Goal: Information Seeking & Learning: Learn about a topic

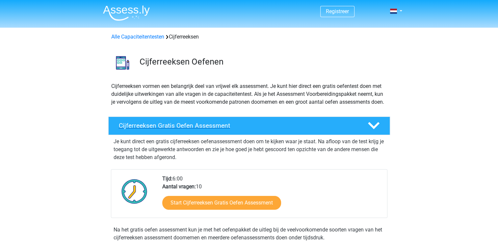
click at [376, 129] on polygon at bounding box center [374, 125] width 12 height 7
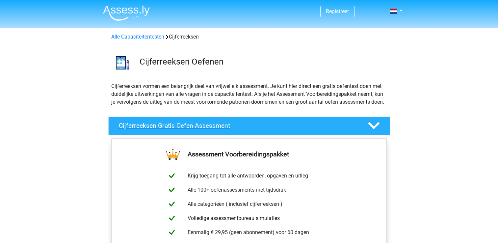
click at [376, 129] on polygon at bounding box center [374, 125] width 12 height 7
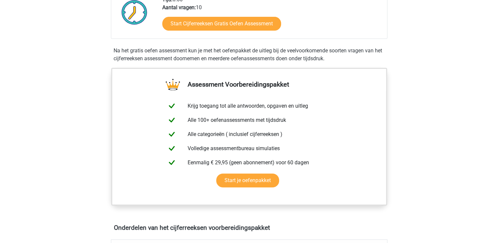
scroll to position [177, 0]
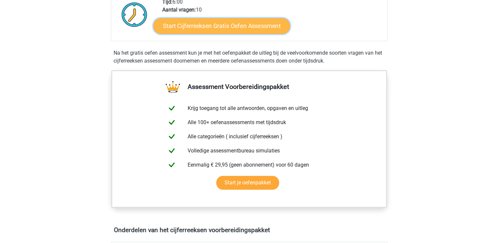
click at [213, 32] on link "Start Cijferreeksen Gratis Oefen Assessment" at bounding box center [221, 26] width 136 height 16
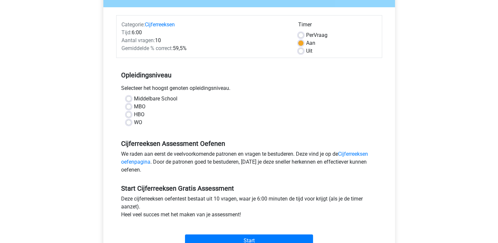
scroll to position [73, 0]
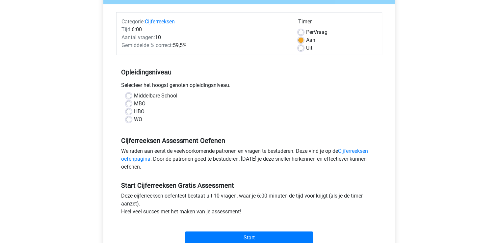
click at [134, 111] on label "HBO" at bounding box center [139, 112] width 11 height 8
click at [129, 111] on input "HBO" at bounding box center [128, 111] width 5 height 7
radio input "true"
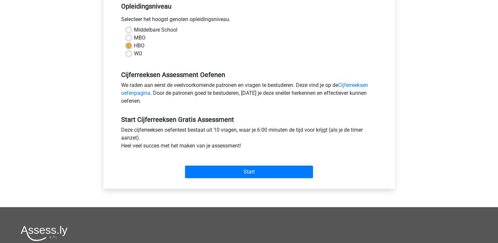
scroll to position [141, 0]
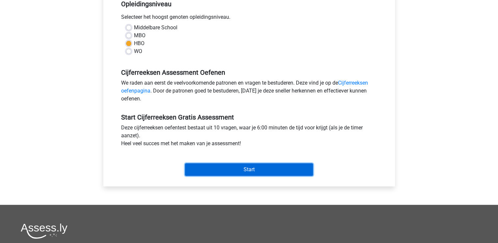
click at [246, 168] on input "Start" at bounding box center [249, 169] width 128 height 12
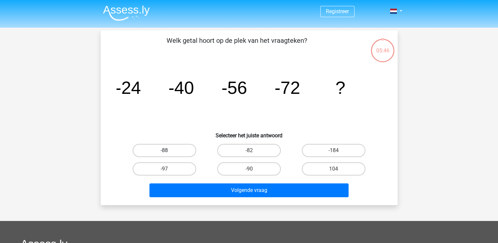
click at [181, 151] on label "-88" at bounding box center [164, 150] width 63 height 13
click at [168, 151] on input "-88" at bounding box center [166, 152] width 4 height 4
radio input "true"
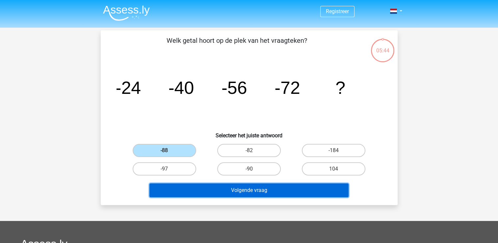
click at [260, 190] on button "Volgende vraag" at bounding box center [248, 190] width 199 height 14
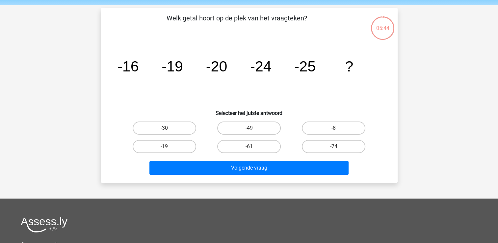
scroll to position [30, 0]
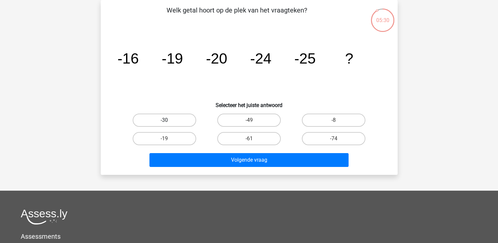
click at [177, 119] on label "-30" at bounding box center [164, 119] width 63 height 13
click at [168, 120] on input "-30" at bounding box center [166, 122] width 4 height 4
radio input "true"
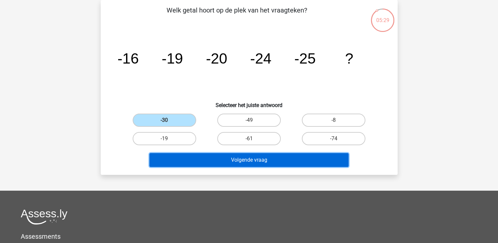
click at [244, 159] on button "Volgende vraag" at bounding box center [248, 160] width 199 height 14
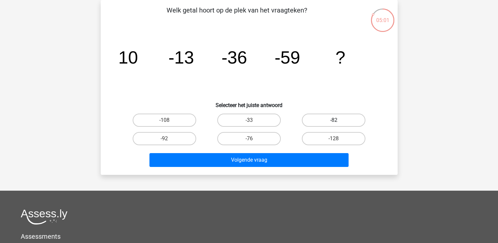
click at [319, 120] on label "-82" at bounding box center [333, 119] width 63 height 13
click at [333, 120] on input "-82" at bounding box center [335, 122] width 4 height 4
radio input "true"
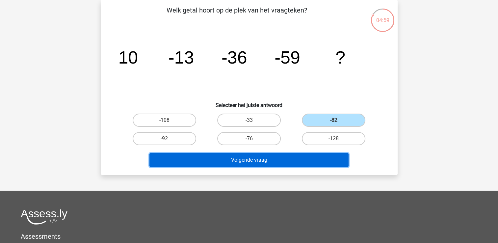
click at [248, 159] on button "Volgende vraag" at bounding box center [248, 160] width 199 height 14
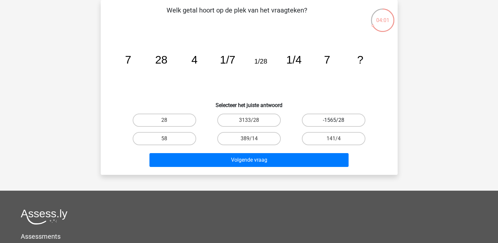
click at [320, 119] on label "-1565/28" at bounding box center [333, 119] width 63 height 13
click at [333, 120] on input "-1565/28" at bounding box center [335, 122] width 4 height 4
radio input "true"
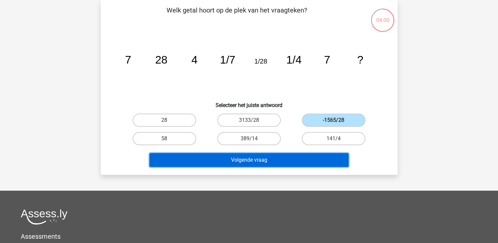
click at [248, 162] on button "Volgende vraag" at bounding box center [248, 160] width 199 height 14
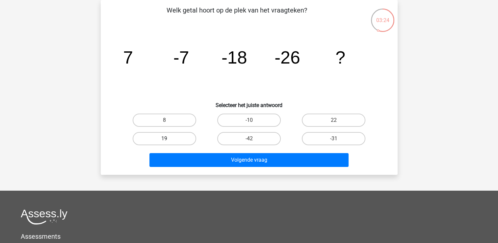
click at [165, 137] on label "19" at bounding box center [164, 138] width 63 height 13
click at [165, 138] on input "19" at bounding box center [166, 140] width 4 height 4
radio input "true"
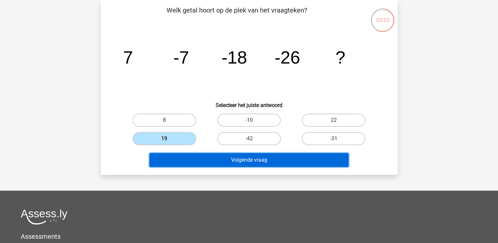
click at [239, 157] on button "Volgende vraag" at bounding box center [248, 160] width 199 height 14
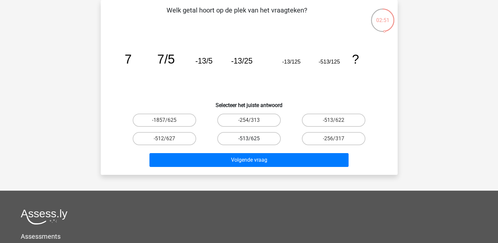
click at [257, 135] on label "-513/625" at bounding box center [248, 138] width 63 height 13
click at [253, 138] on input "-513/625" at bounding box center [251, 140] width 4 height 4
radio input "true"
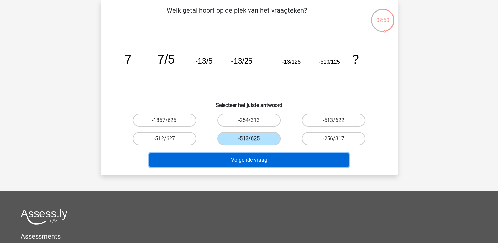
click at [246, 157] on button "Volgende vraag" at bounding box center [248, 160] width 199 height 14
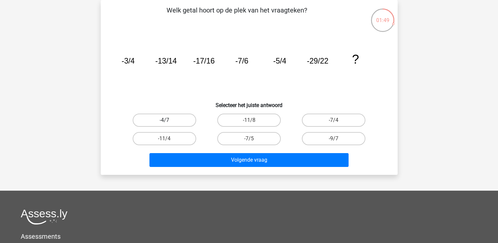
click at [154, 116] on label "-4/7" at bounding box center [164, 119] width 63 height 13
click at [164, 120] on input "-4/7" at bounding box center [166, 122] width 4 height 4
radio input "true"
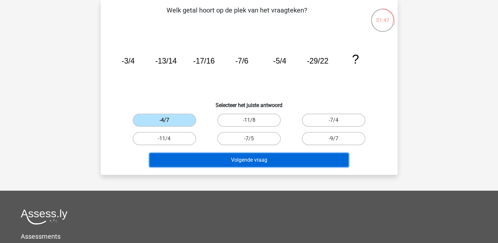
click at [250, 159] on button "Volgende vraag" at bounding box center [248, 160] width 199 height 14
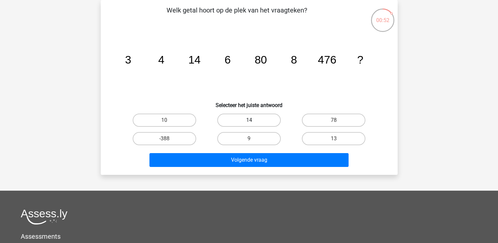
click at [259, 120] on label "14" at bounding box center [248, 119] width 63 height 13
click at [253, 120] on input "14" at bounding box center [251, 122] width 4 height 4
radio input "true"
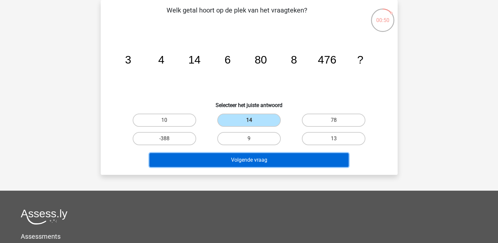
click at [258, 159] on button "Volgende vraag" at bounding box center [248, 160] width 199 height 14
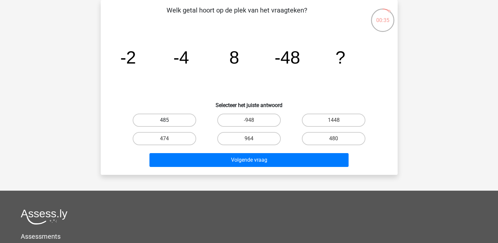
click at [185, 121] on label "485" at bounding box center [164, 119] width 63 height 13
click at [168, 121] on input "485" at bounding box center [166, 122] width 4 height 4
radio input "true"
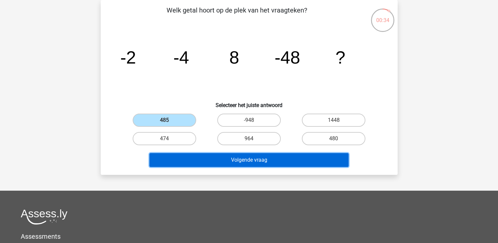
click at [227, 161] on button "Volgende vraag" at bounding box center [248, 160] width 199 height 14
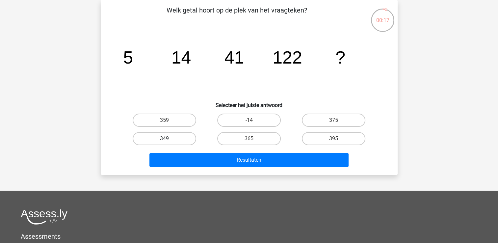
click at [184, 139] on label "349" at bounding box center [164, 138] width 63 height 13
click at [168, 139] on input "349" at bounding box center [166, 140] width 4 height 4
radio input "true"
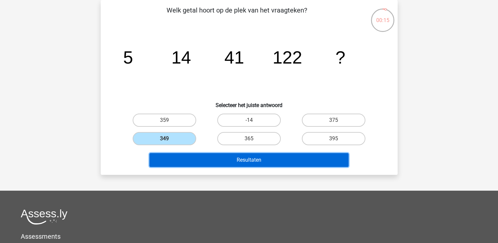
click at [232, 159] on button "Resultaten" at bounding box center [248, 160] width 199 height 14
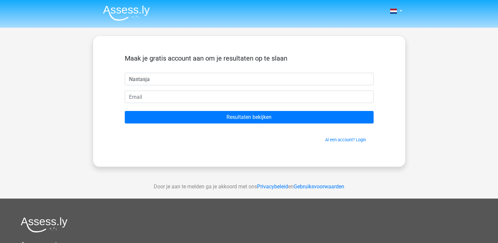
type input "Nastasja"
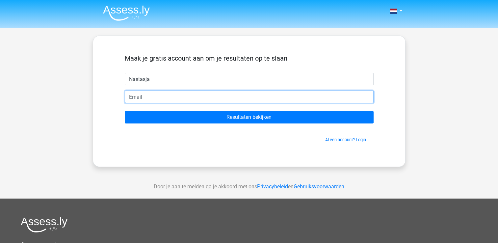
click at [158, 98] on input "email" at bounding box center [249, 96] width 249 height 12
click at [161, 97] on input "ndassen@ddltion.nl" at bounding box center [249, 96] width 249 height 12
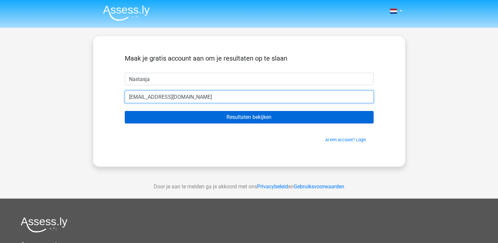
type input "[EMAIL_ADDRESS][DOMAIN_NAME]"
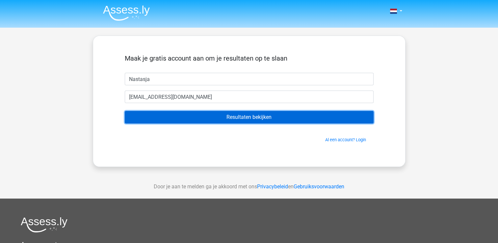
click at [263, 115] on input "Resultaten bekijken" at bounding box center [249, 117] width 249 height 12
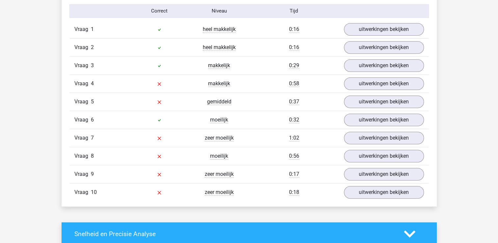
scroll to position [546, 0]
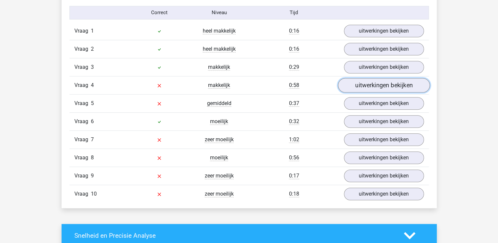
click at [376, 85] on link "uitwerkingen bekijken" at bounding box center [383, 85] width 92 height 14
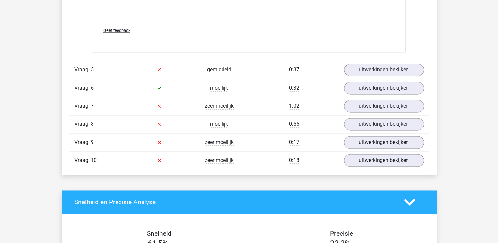
scroll to position [934, 0]
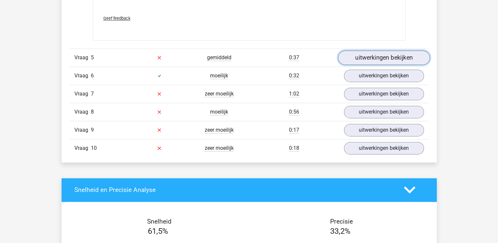
click at [374, 55] on link "uitwerkingen bekijken" at bounding box center [383, 57] width 92 height 14
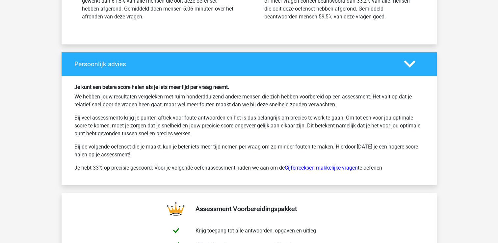
scroll to position [1689, 0]
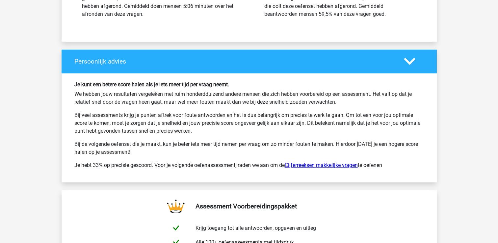
click at [333, 162] on link "Cijferreeksen makkelijke vragen" at bounding box center [320, 165] width 73 height 6
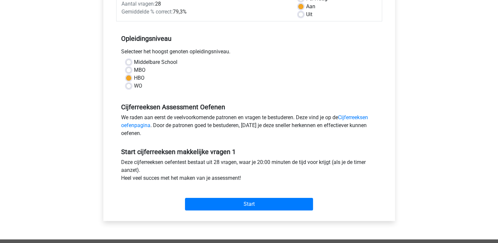
scroll to position [108, 0]
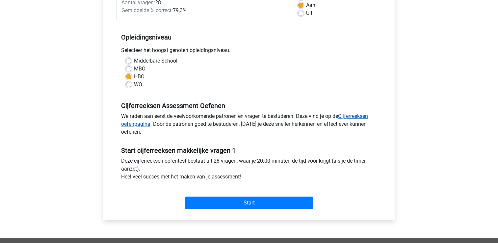
click at [356, 114] on link "Cijferreeksen oefenpagina" at bounding box center [244, 120] width 247 height 14
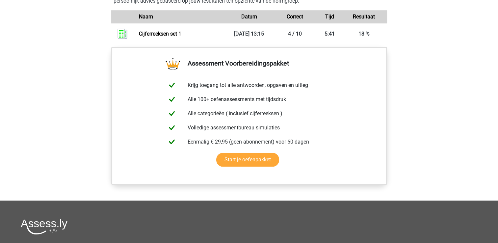
scroll to position [509, 0]
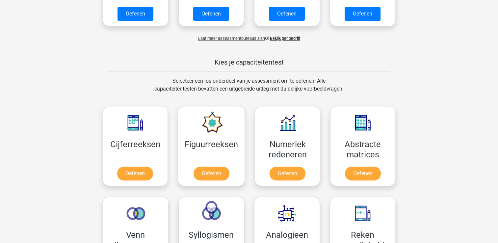
scroll to position [251, 0]
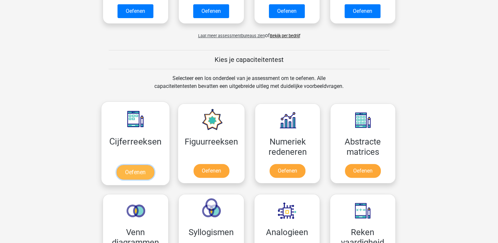
click at [139, 172] on link "Oefenen" at bounding box center [134, 172] width 37 height 14
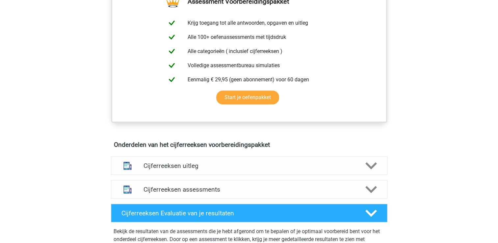
scroll to position [269, 0]
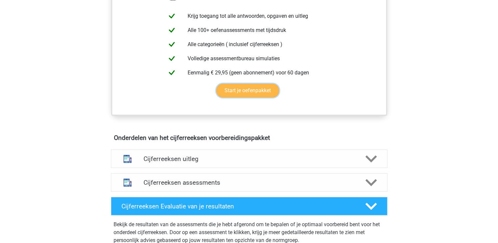
click at [266, 97] on link "Start je oefenpakket" at bounding box center [247, 91] width 63 height 14
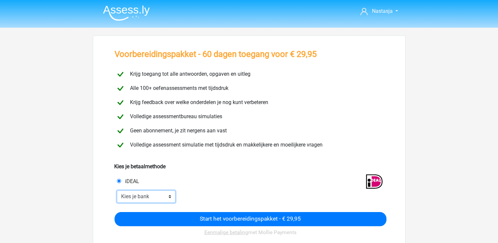
click at [170, 196] on select "Kies je bank ABN AMRO ING Rabobank ASN Bank bunq Knab N26 NN Regiobank Revolut …" at bounding box center [146, 196] width 59 height 12
select select "ideal_[SWIFT_CODE]"
click at [117, 190] on select "Kies je bank ABN AMRO ING Rabobank ASN Bank bunq Knab N26 NN Regiobank Revolut …" at bounding box center [146, 196] width 59 height 12
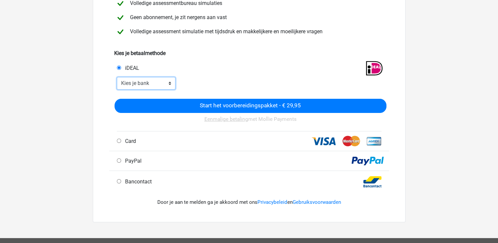
scroll to position [115, 0]
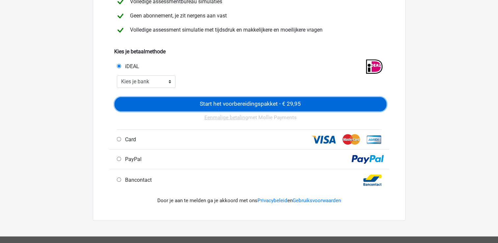
click at [250, 101] on input "Start het voorbereidingspakket - € 29,95" at bounding box center [250, 104] width 272 height 14
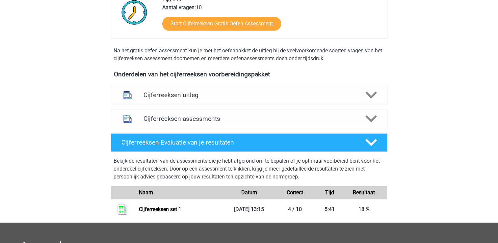
scroll to position [366, 0]
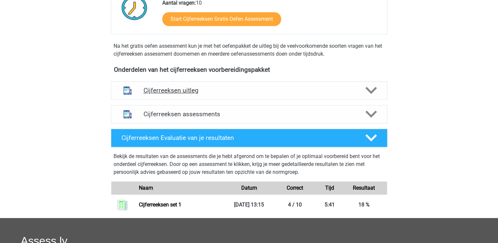
click at [369, 94] on polygon at bounding box center [371, 90] width 12 height 7
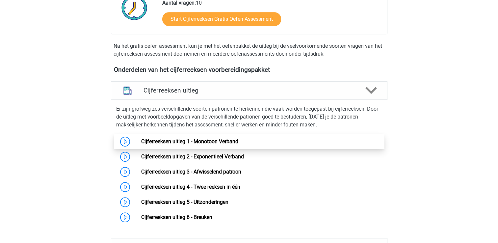
click at [210, 144] on link "Cijferreeksen uitleg 1 - Monotoon Verband" at bounding box center [189, 141] width 97 height 6
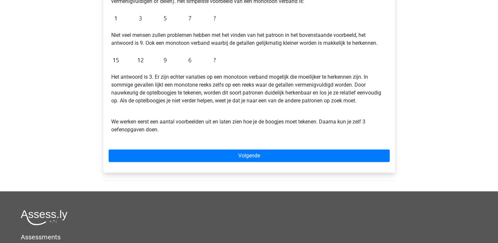
scroll to position [155, 0]
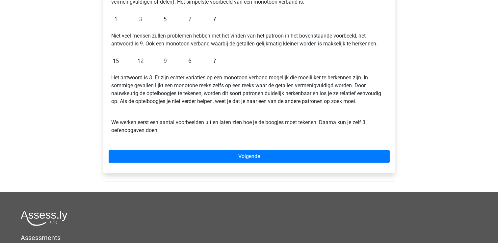
click at [239, 146] on div "Cijferreeksen uitleg 1 - Monotoon Verband Bij een monotoon verband zijn de stap…" at bounding box center [248, 66] width 291 height 214
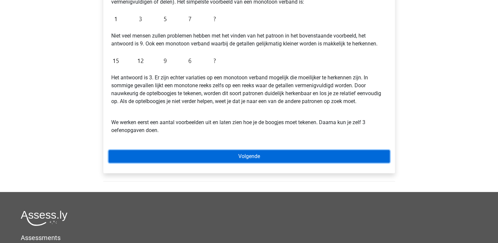
click at [241, 154] on link "Volgende" at bounding box center [249, 156] width 281 height 12
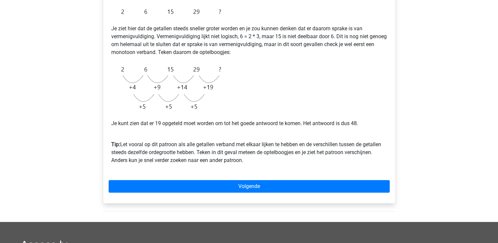
scroll to position [135, 0]
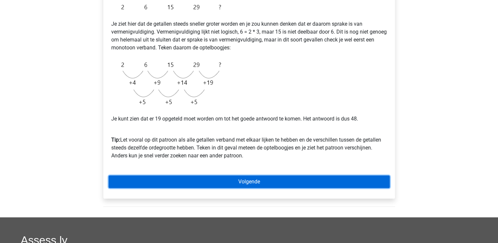
click at [264, 182] on link "Volgende" at bounding box center [249, 181] width 281 height 12
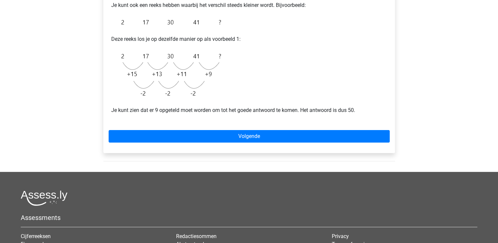
scroll to position [134, 0]
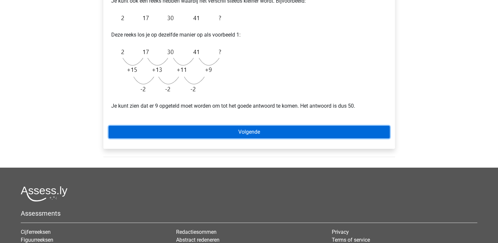
click at [213, 134] on link "Volgende" at bounding box center [249, 132] width 281 height 12
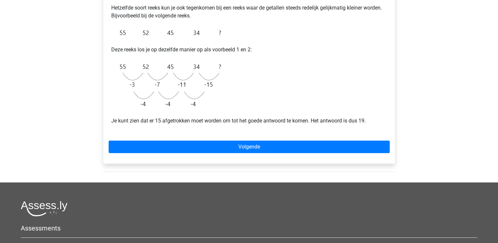
scroll to position [129, 0]
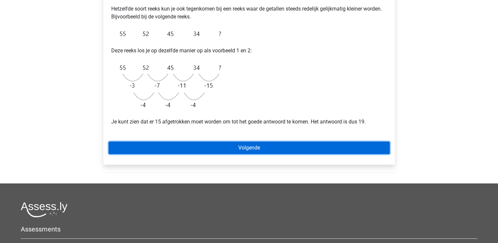
click at [237, 150] on link "Volgende" at bounding box center [249, 147] width 281 height 12
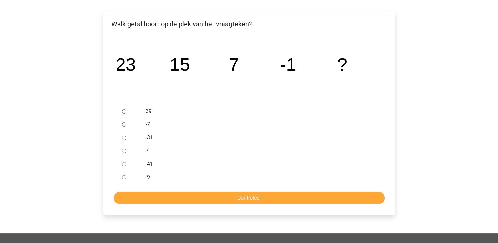
scroll to position [103, 0]
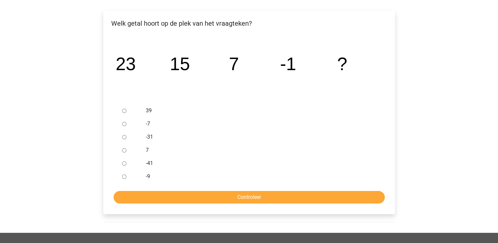
click at [123, 149] on input "7" at bounding box center [124, 150] width 4 height 4
radio input "true"
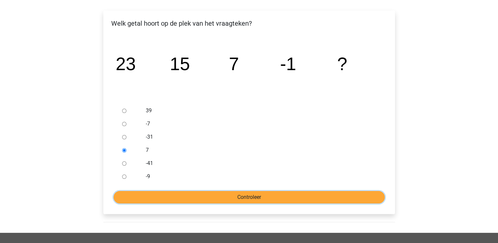
click at [247, 196] on input "Controleer" at bounding box center [248, 197] width 271 height 12
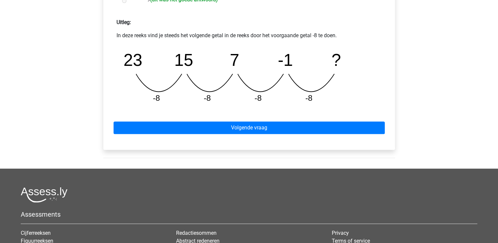
scroll to position [279, 0]
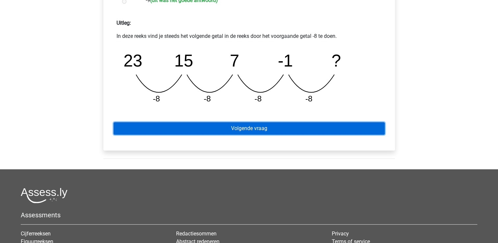
click at [266, 129] on link "Volgende vraag" at bounding box center [248, 128] width 271 height 12
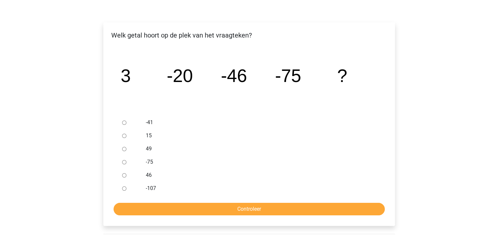
scroll to position [93, 0]
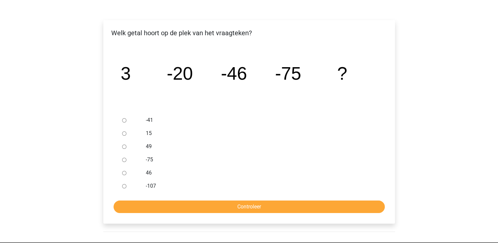
click at [125, 185] on input "-107" at bounding box center [124, 186] width 4 height 4
radio input "true"
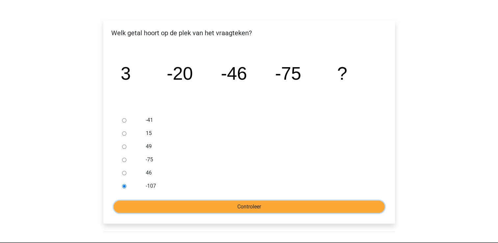
click at [232, 205] on input "Controleer" at bounding box center [248, 206] width 271 height 12
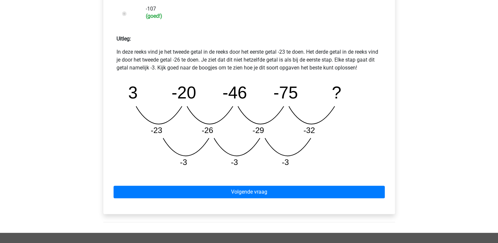
scroll to position [271, 0]
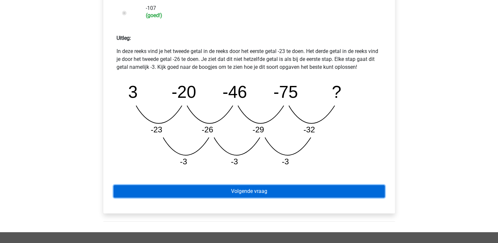
click at [253, 188] on link "Volgende vraag" at bounding box center [248, 191] width 271 height 12
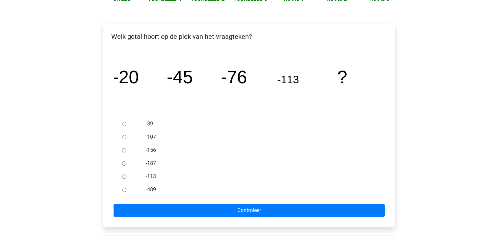
scroll to position [95, 0]
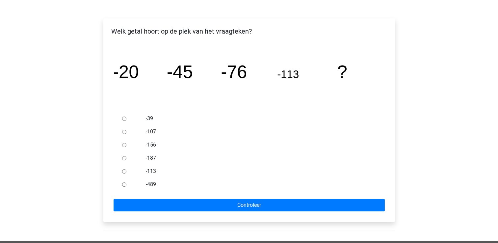
click at [114, 143] on ul "-39 -107 -156 -187 -113 -489" at bounding box center [249, 151] width 281 height 79
click at [122, 143] on input "-156" at bounding box center [124, 145] width 4 height 4
radio input "true"
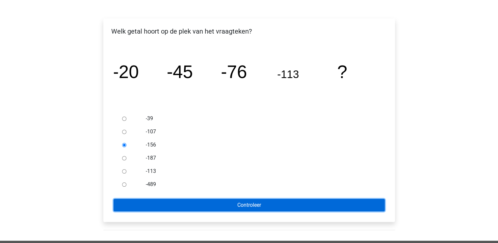
click at [266, 204] on input "Controleer" at bounding box center [248, 205] width 271 height 12
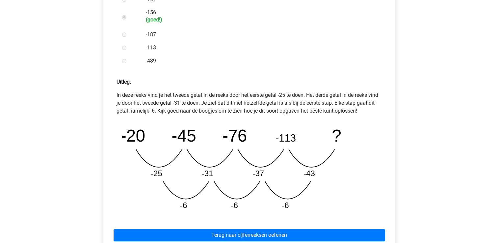
scroll to position [229, 0]
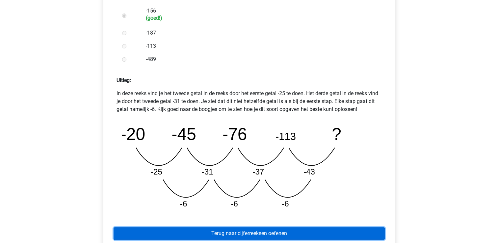
click at [286, 231] on link "Terug naar cijferreeksen oefenen" at bounding box center [248, 233] width 271 height 12
